Goal: Navigation & Orientation: Find specific page/section

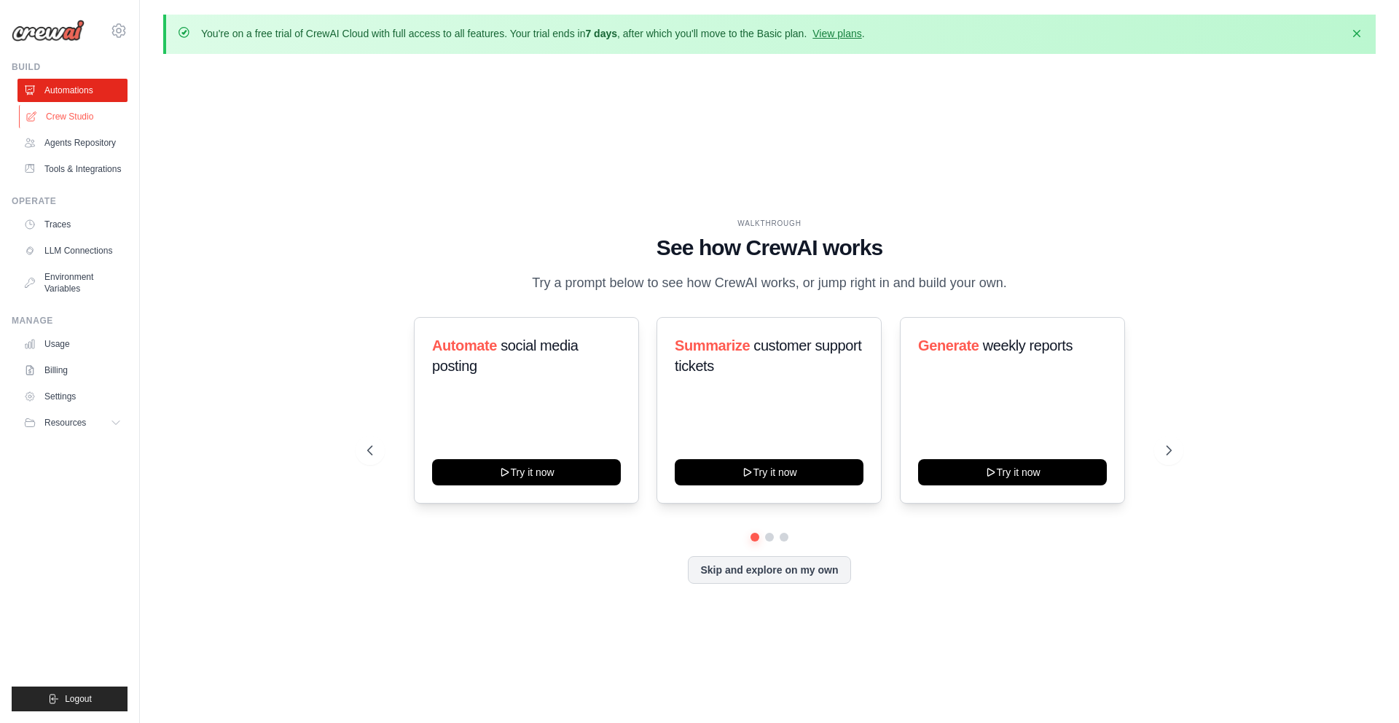
click at [61, 125] on link "Crew Studio" at bounding box center [74, 116] width 110 height 23
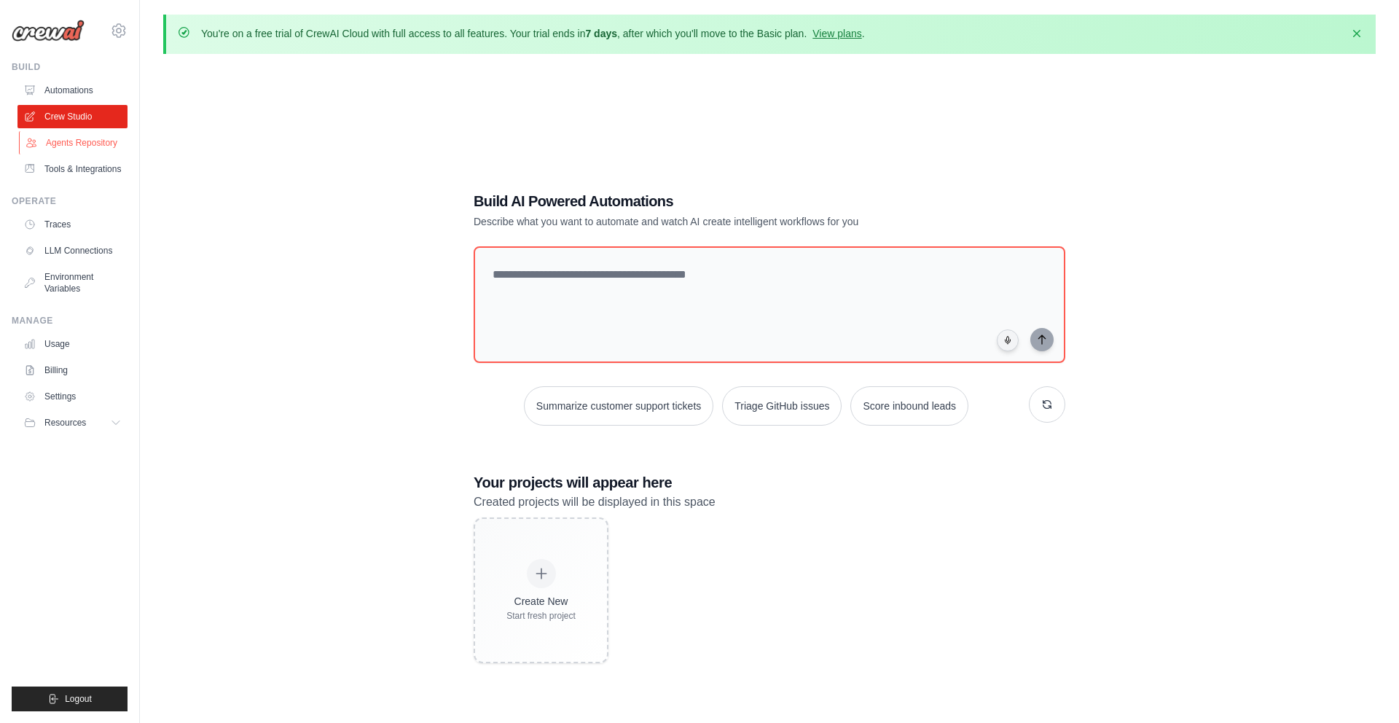
click at [75, 139] on link "Agents Repository" at bounding box center [74, 142] width 110 height 23
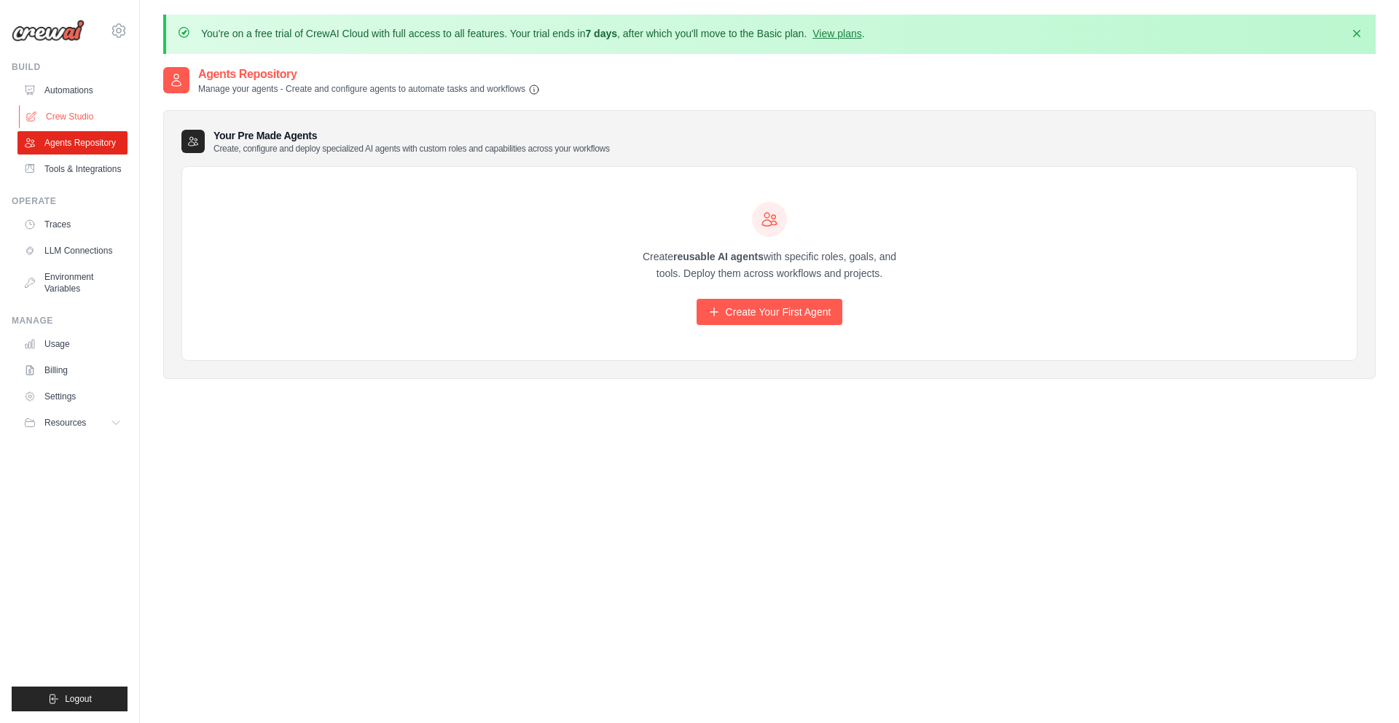
click at [71, 122] on link "Crew Studio" at bounding box center [74, 116] width 110 height 23
